Goal: Task Accomplishment & Management: Complete application form

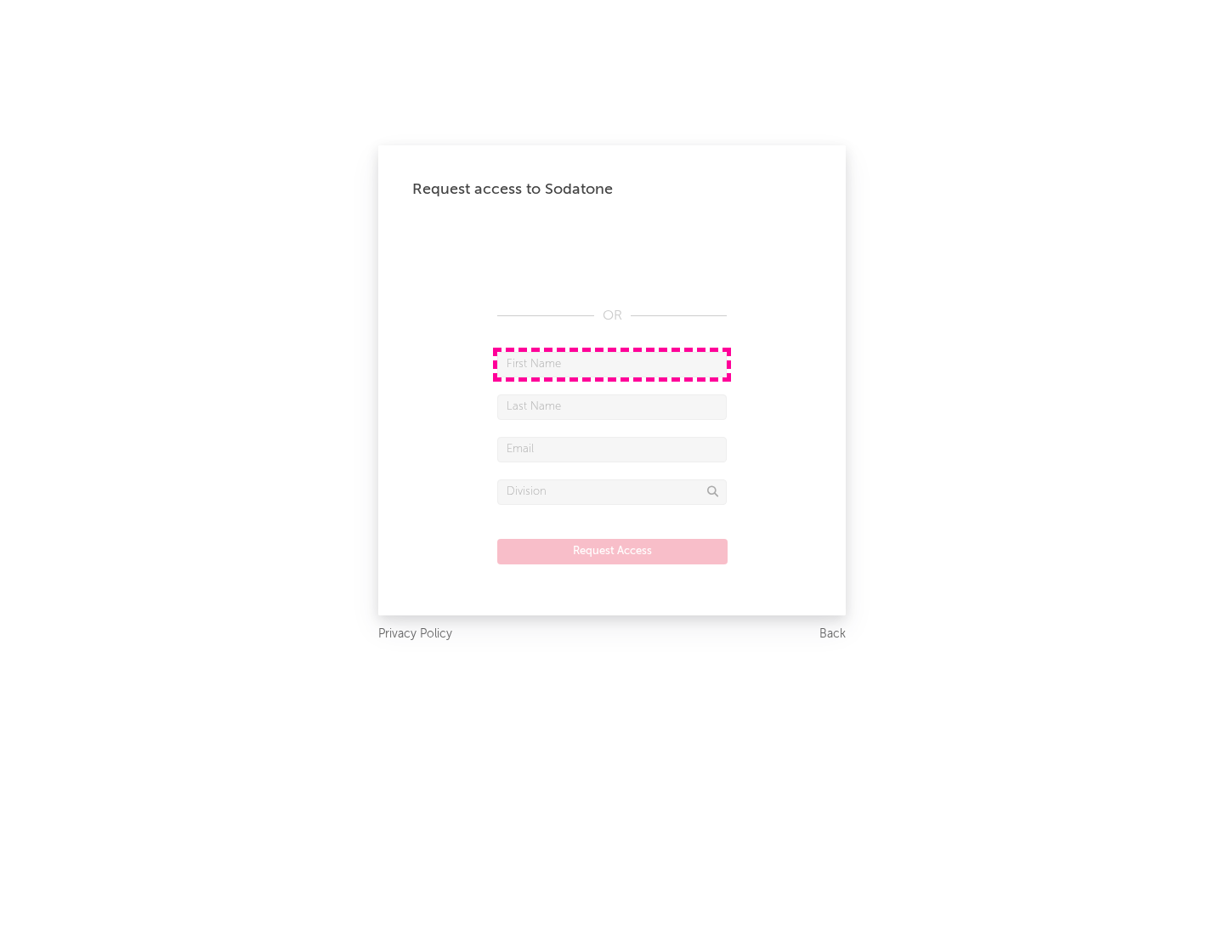
click at [612, 364] on input "text" at bounding box center [612, 365] width 230 height 26
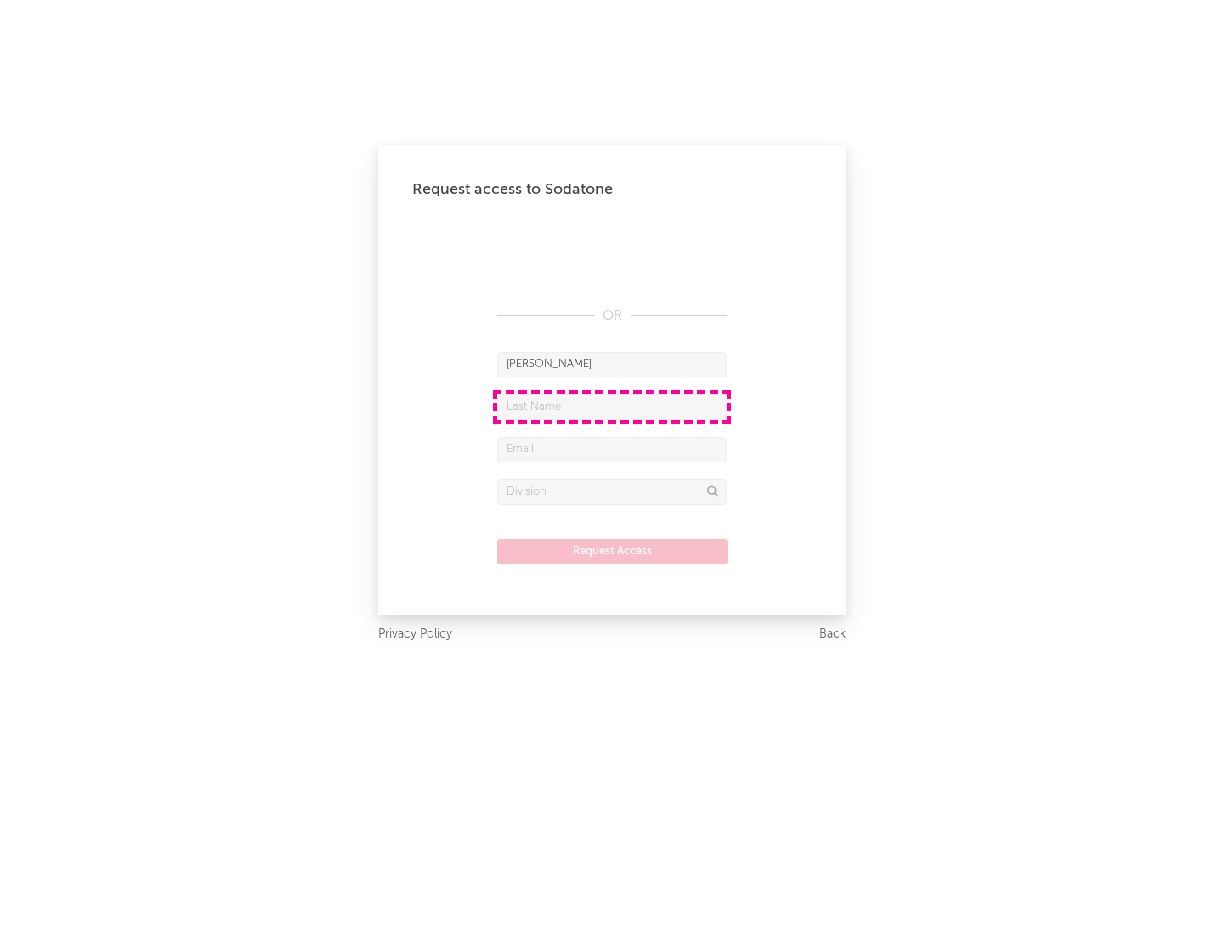
type input "[PERSON_NAME]"
click at [612, 406] on input "text" at bounding box center [612, 408] width 230 height 26
type input "[PERSON_NAME]"
click at [612, 449] on input "text" at bounding box center [612, 450] width 230 height 26
type input "[EMAIL_ADDRESS][DOMAIN_NAME]"
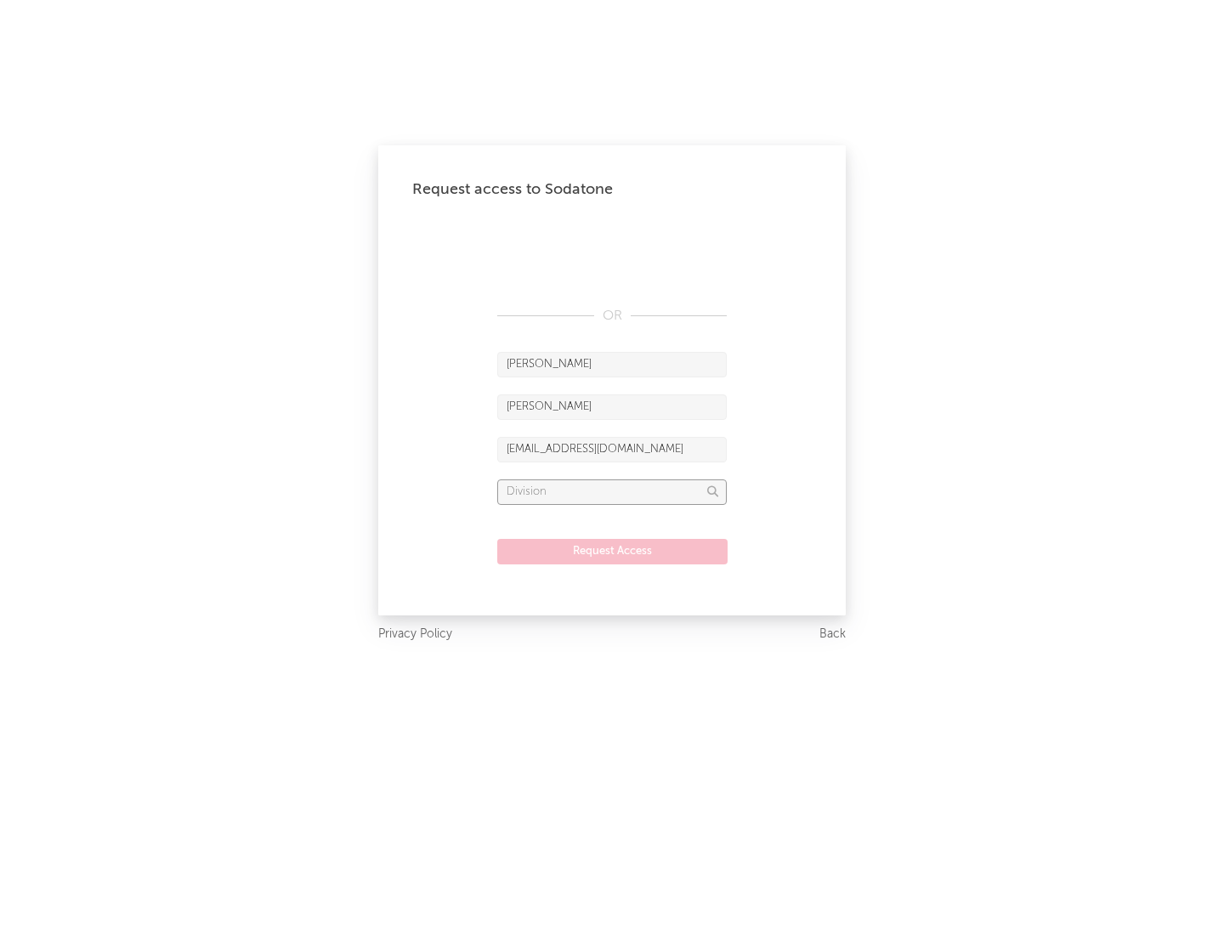
click at [612, 491] on input "text" at bounding box center [612, 493] width 230 height 26
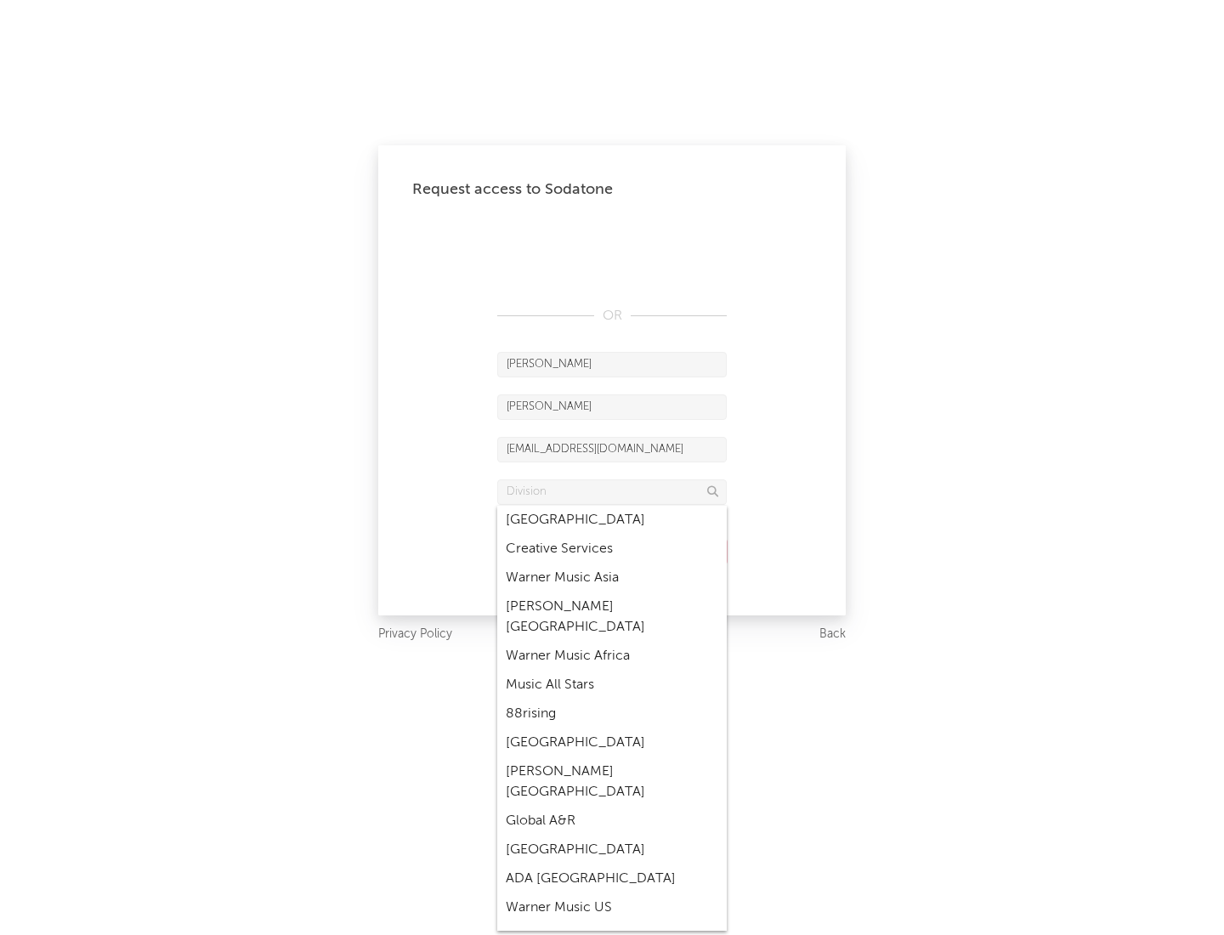
click at [612, 671] on div "Music All Stars" at bounding box center [612, 685] width 230 height 29
type input "Music All Stars"
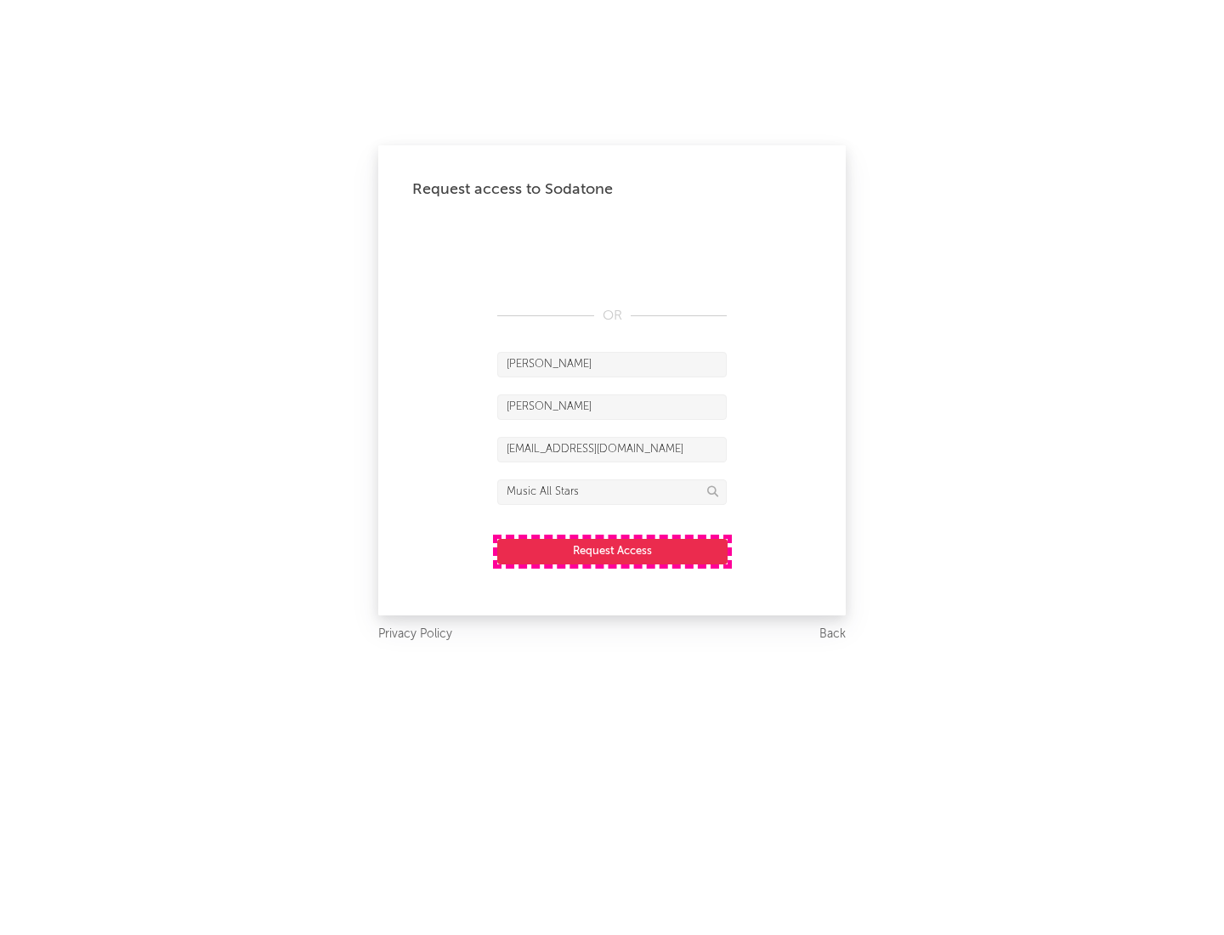
click at [612, 551] on button "Request Access" at bounding box center [612, 552] width 230 height 26
